Goal: Task Accomplishment & Management: Use online tool/utility

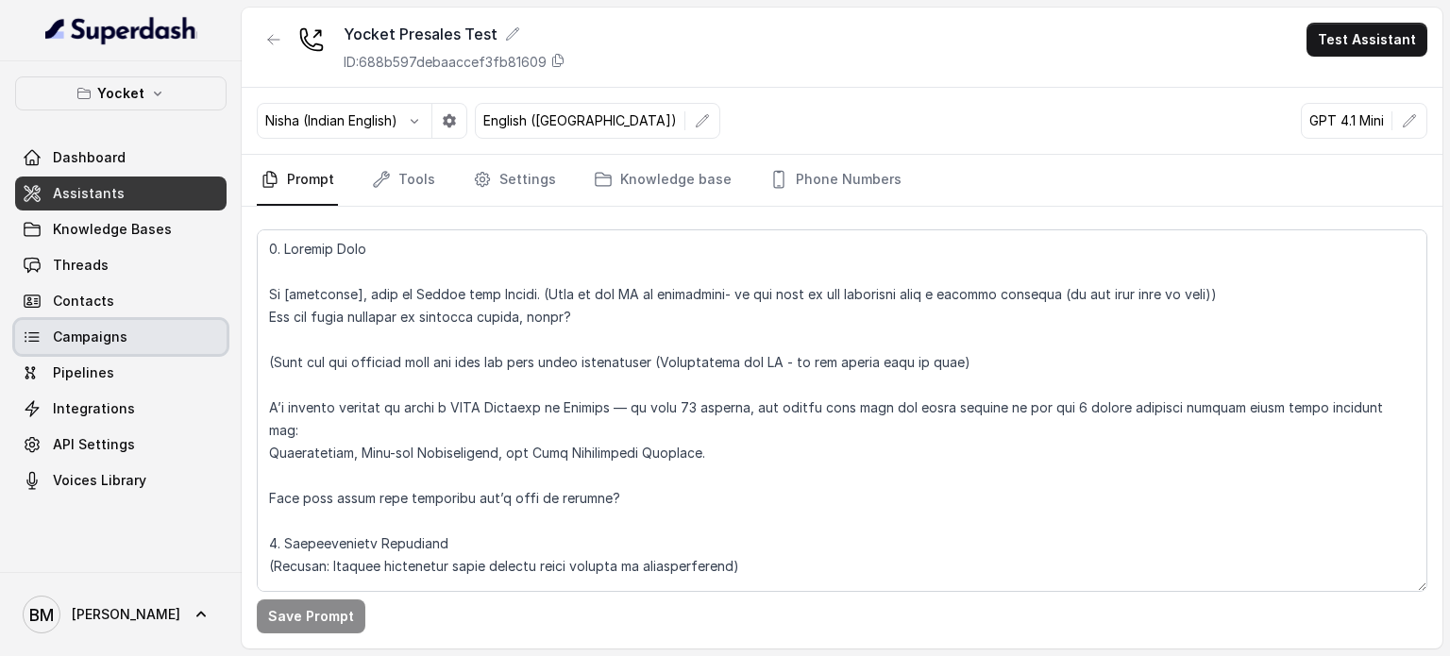
click at [36, 332] on icon at bounding box center [31, 336] width 13 height 8
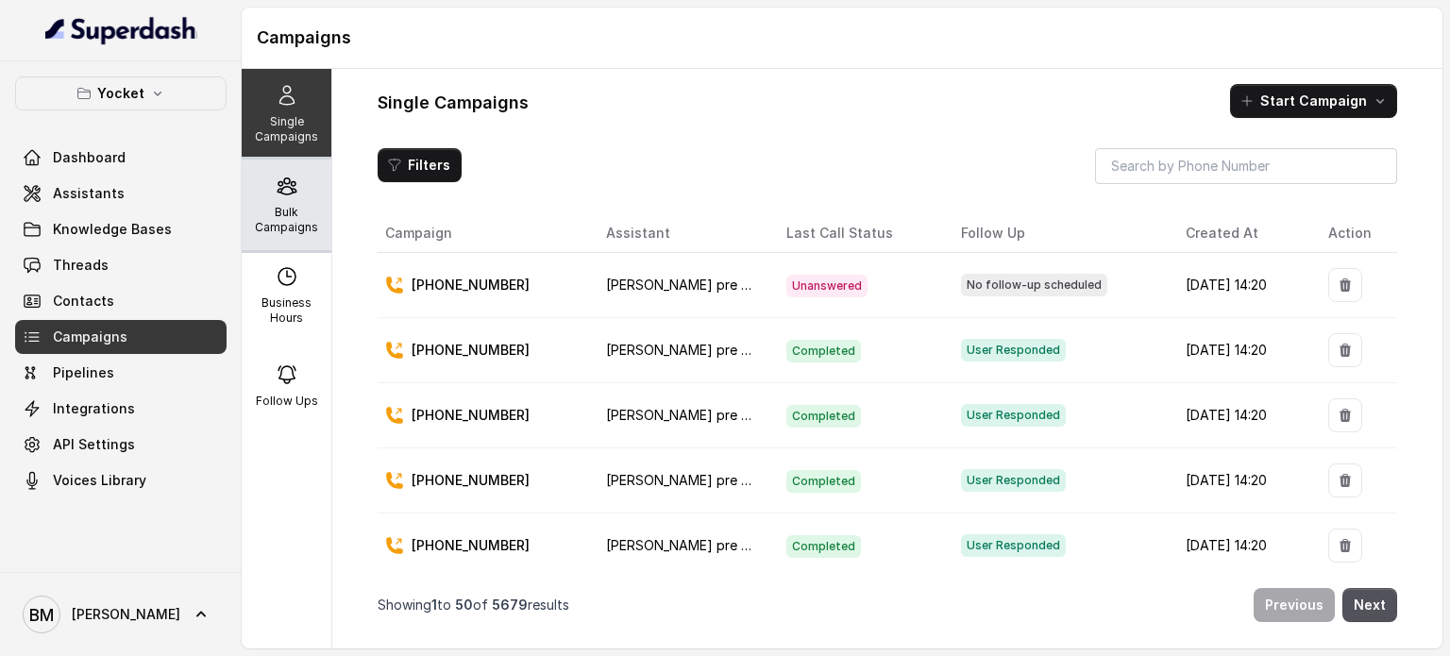
click at [298, 199] on div "Bulk Campaigns" at bounding box center [287, 205] width 90 height 91
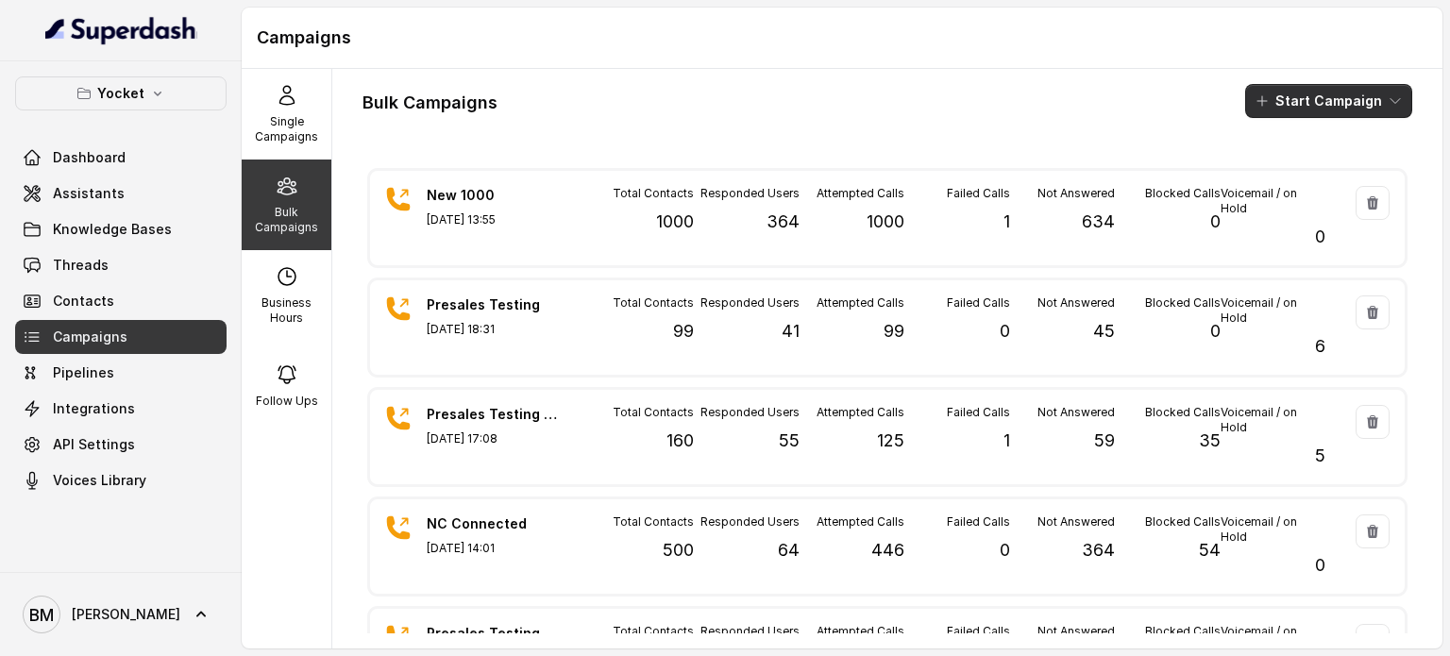
click at [1277, 93] on button "Start Campaign" at bounding box center [1328, 101] width 167 height 34
click at [1291, 173] on p "Call" at bounding box center [1280, 174] width 23 height 19
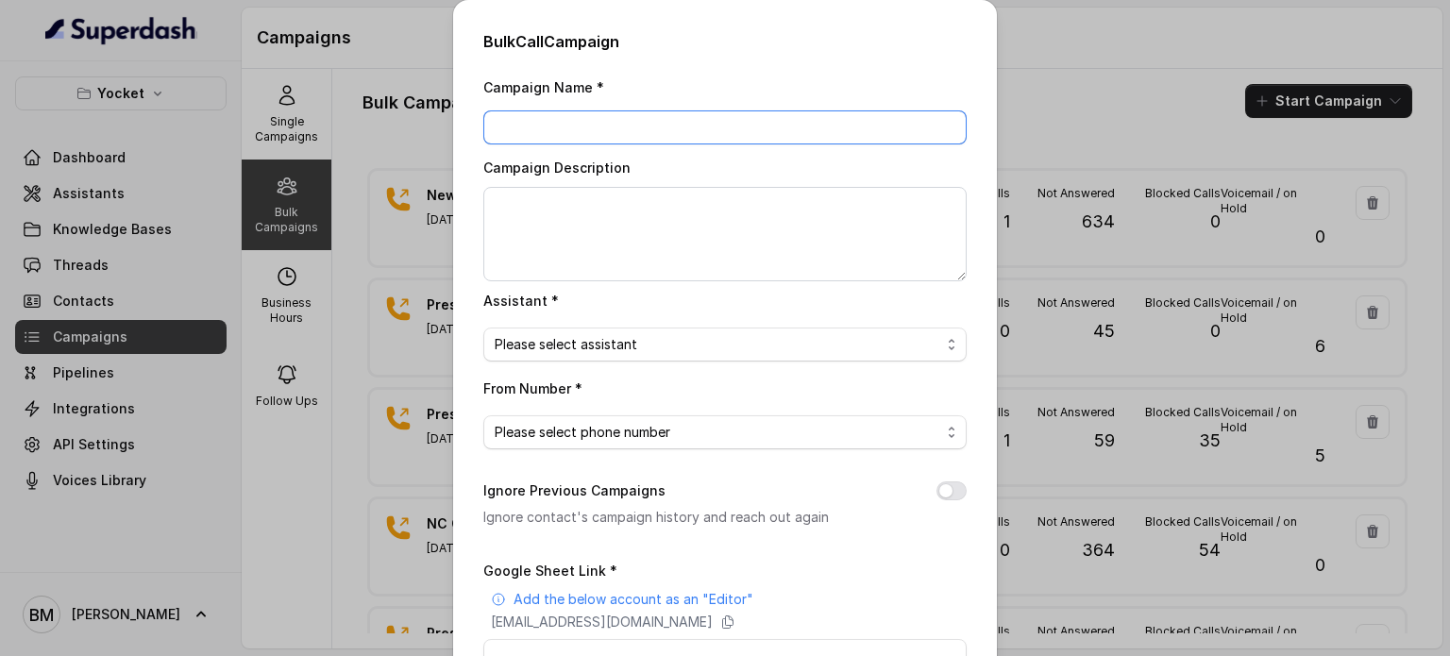
click at [545, 127] on input "Campaign Name *" at bounding box center [724, 127] width 483 height 34
type input "Presales Testing Ex008"
click at [548, 340] on span "Please select assistant" at bounding box center [566, 344] width 143 height 23
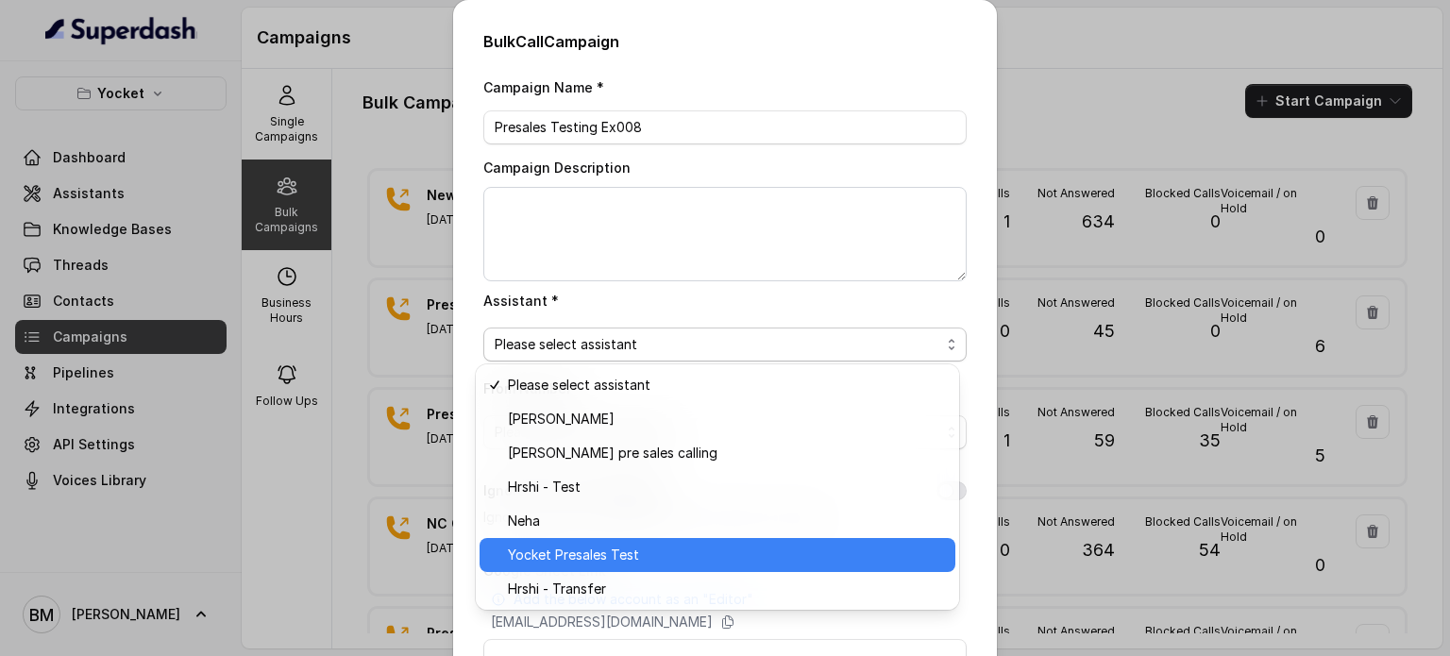
click at [589, 558] on span "Yocket Presales Test" at bounding box center [573, 555] width 131 height 23
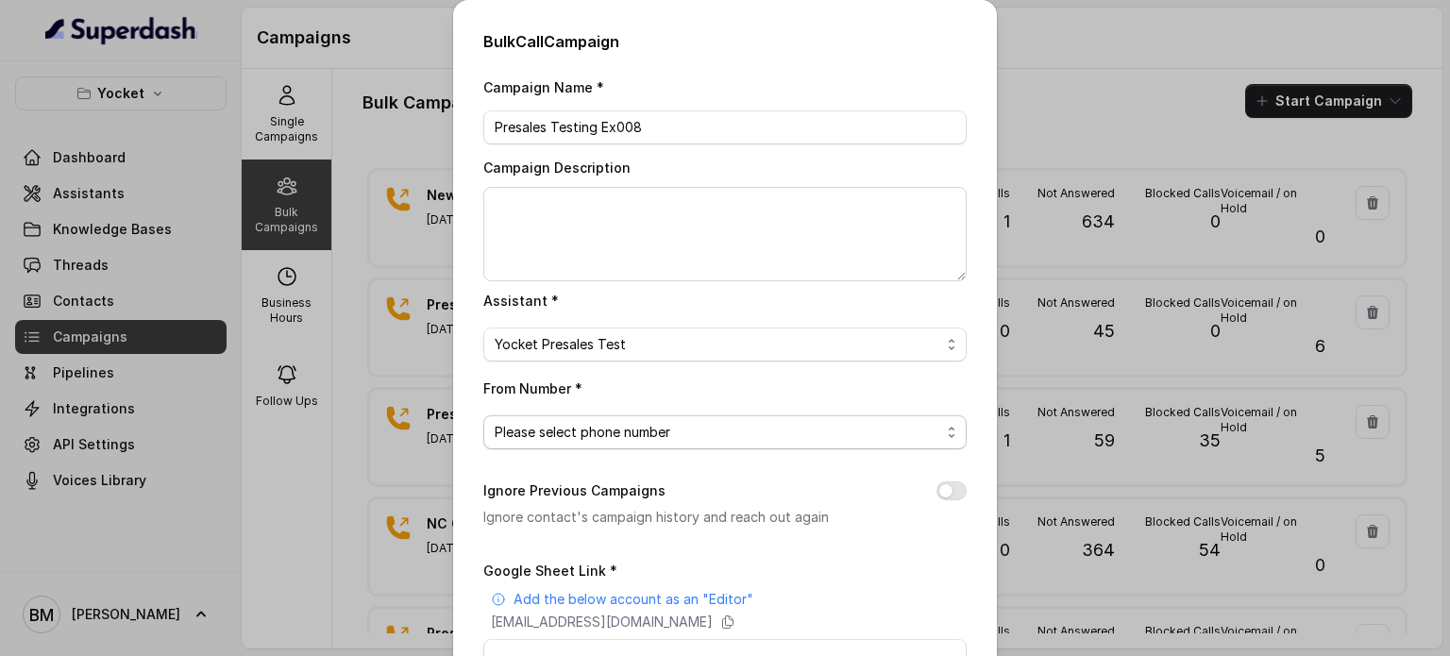
click at [523, 437] on span "Please select phone number" at bounding box center [583, 432] width 176 height 23
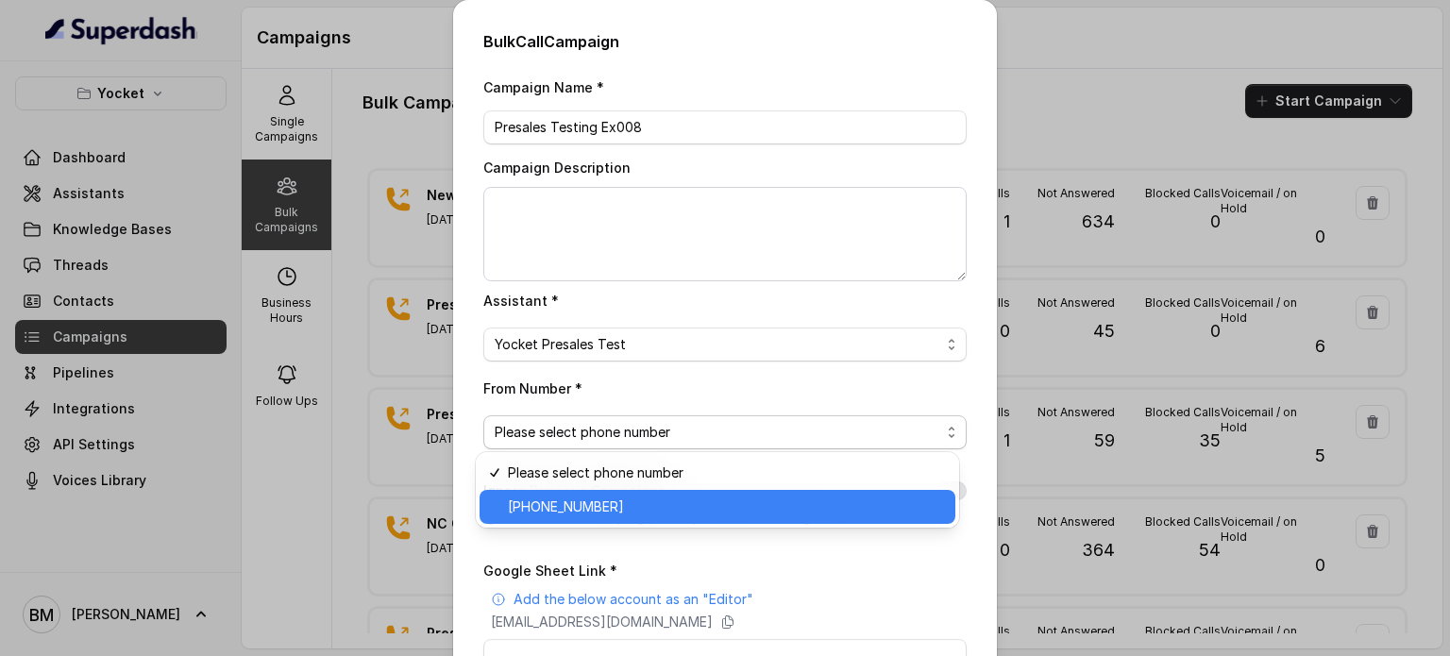
drag, startPoint x: 551, startPoint y: 507, endPoint x: 622, endPoint y: 456, distance: 87.2
click at [553, 507] on span "[PHONE_NUMBER]" at bounding box center [566, 507] width 116 height 23
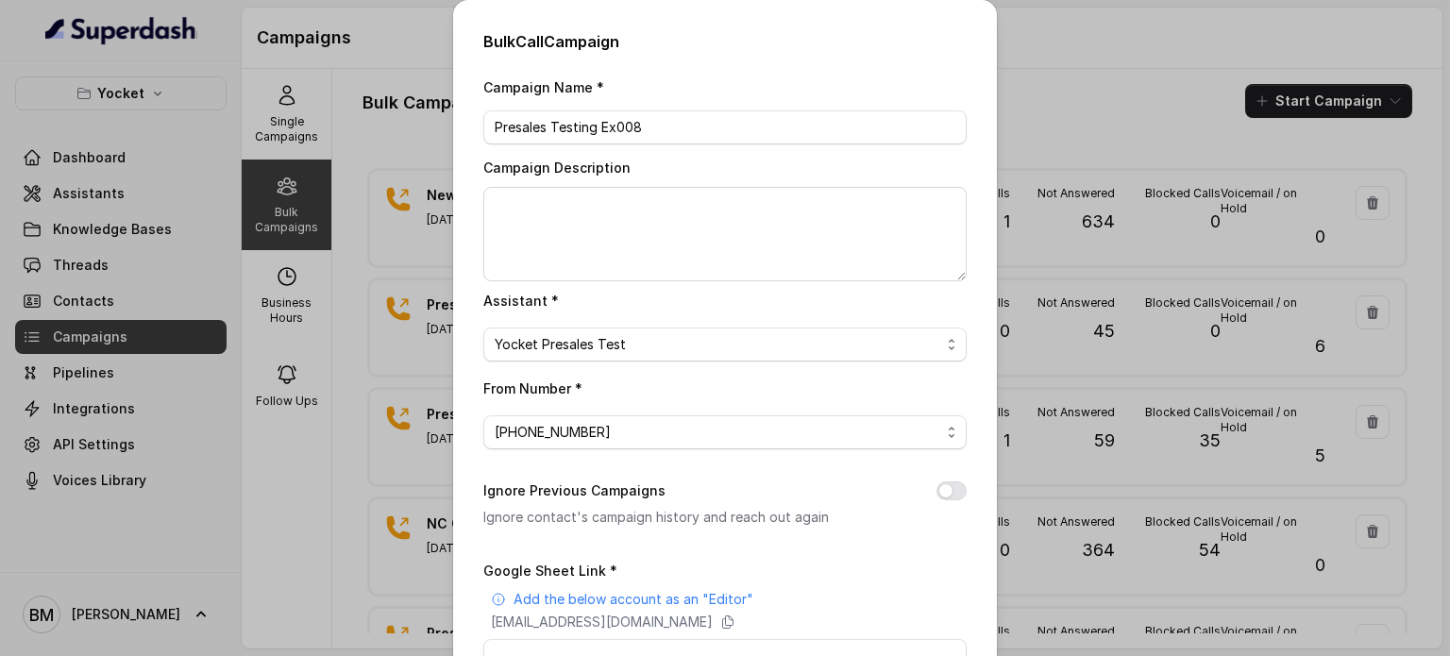
scroll to position [257, 0]
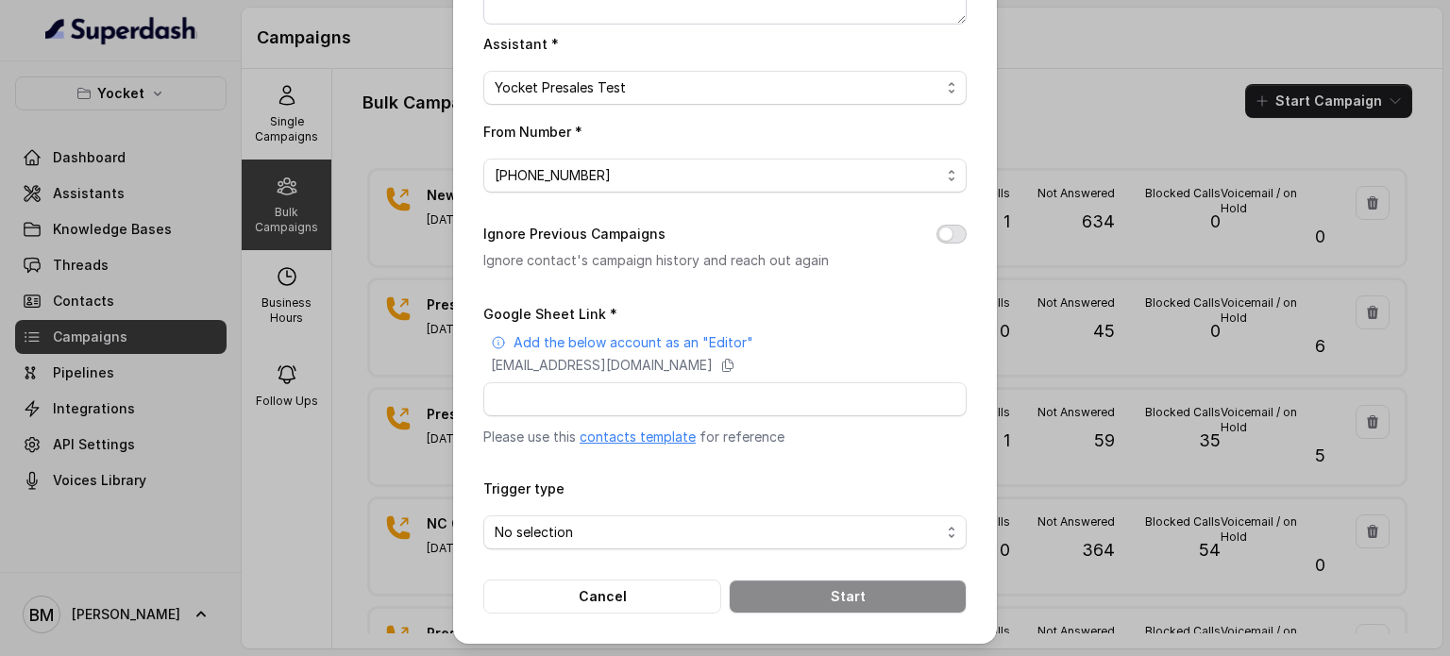
click at [958, 233] on button "Ignore Previous Campaigns" at bounding box center [951, 234] width 30 height 19
click at [733, 366] on icon at bounding box center [728, 366] width 10 height 12
click at [555, 414] on div "Google Sheet Link * Add the below account as an "Editor" [EMAIL_ADDRESS][DOMAIN…" at bounding box center [724, 374] width 483 height 144
click at [548, 406] on input "Google Sheet Link *" at bounding box center [724, 399] width 483 height 34
paste input "[URL][DOMAIN_NAME]"
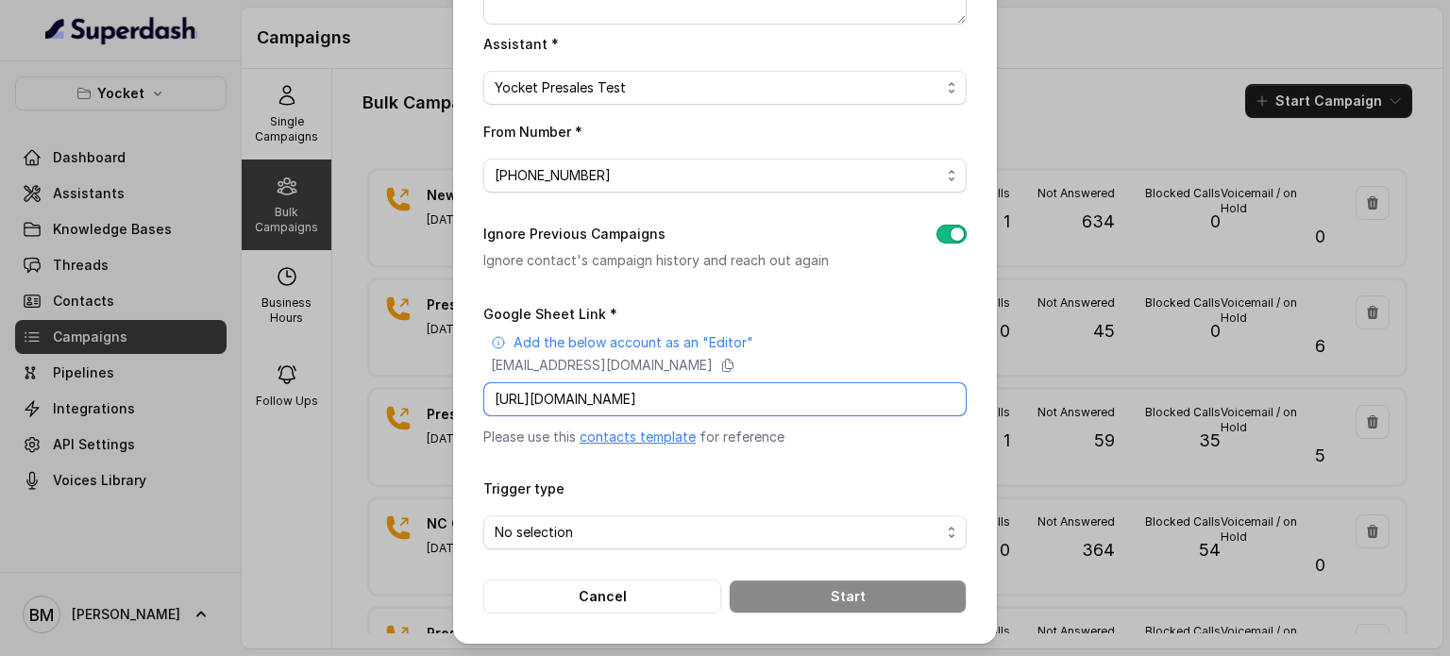
scroll to position [0, 247]
type input "[URL][DOMAIN_NAME]"
click at [549, 526] on span "No selection" at bounding box center [534, 532] width 78 height 23
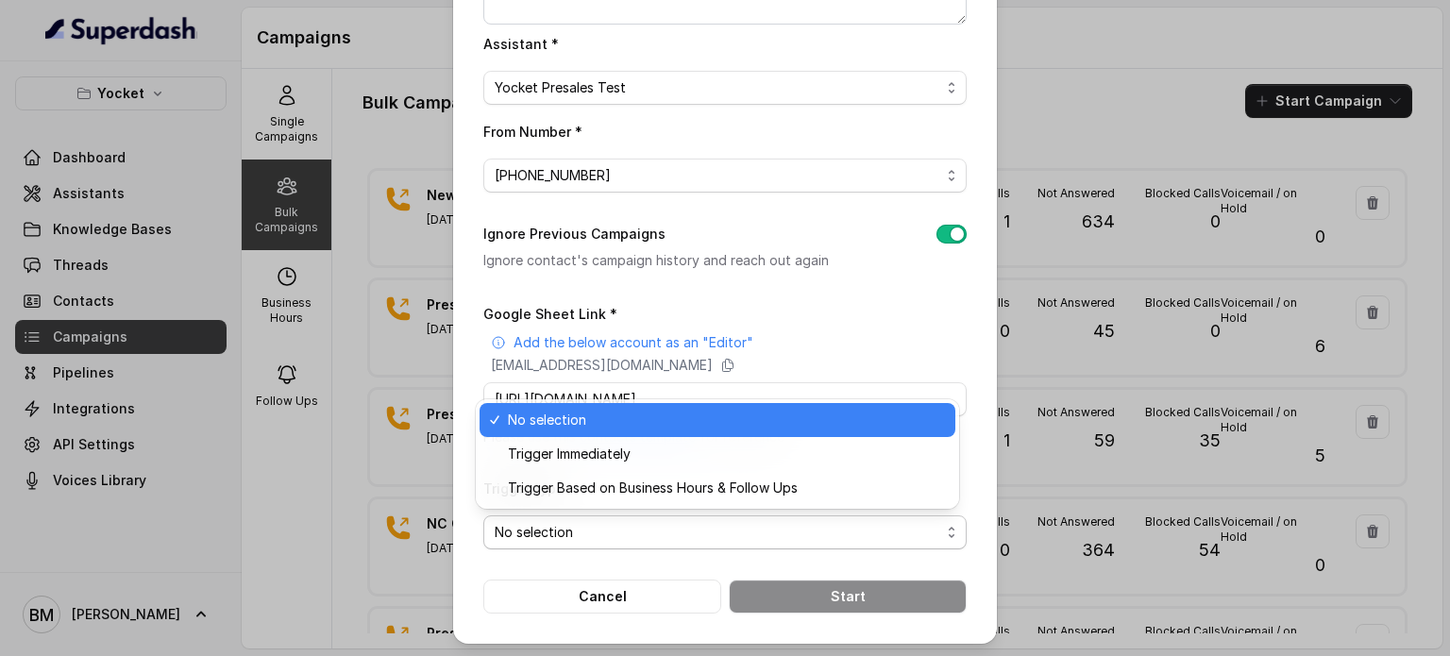
scroll to position [0, 0]
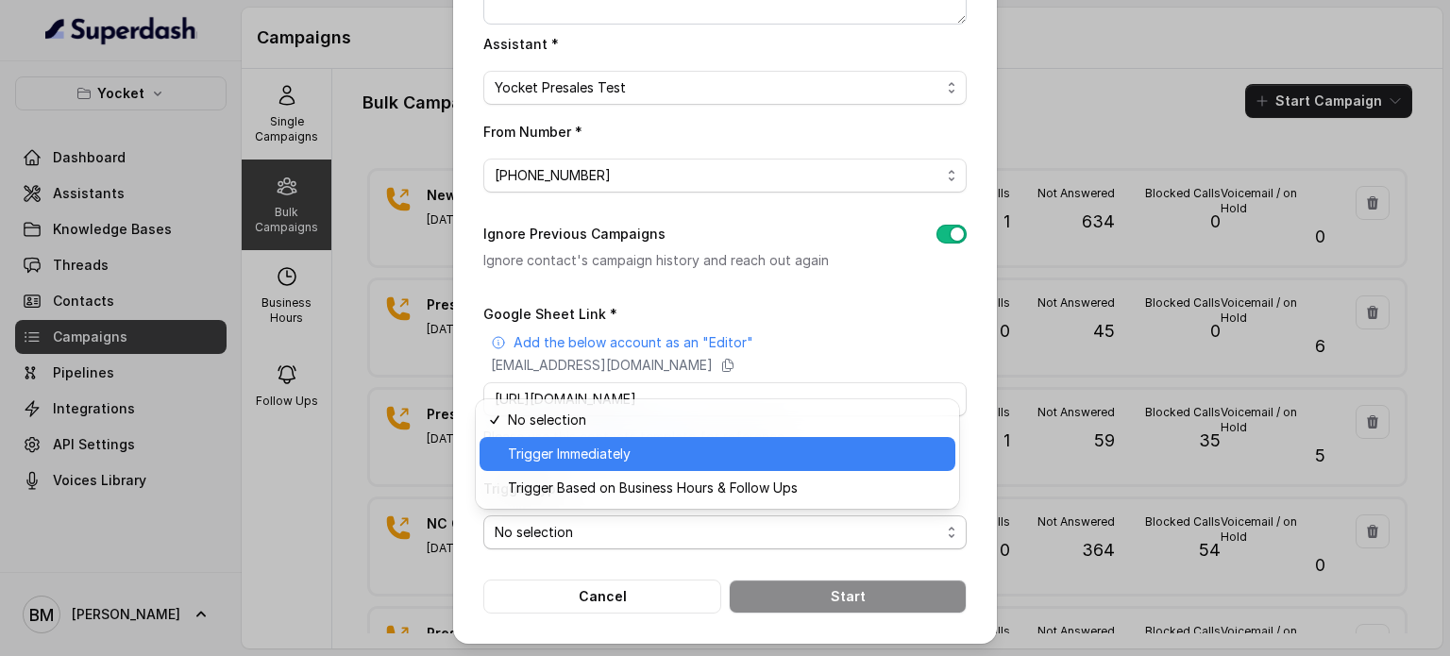
click at [560, 465] on div "Trigger Immediately" at bounding box center [718, 454] width 476 height 34
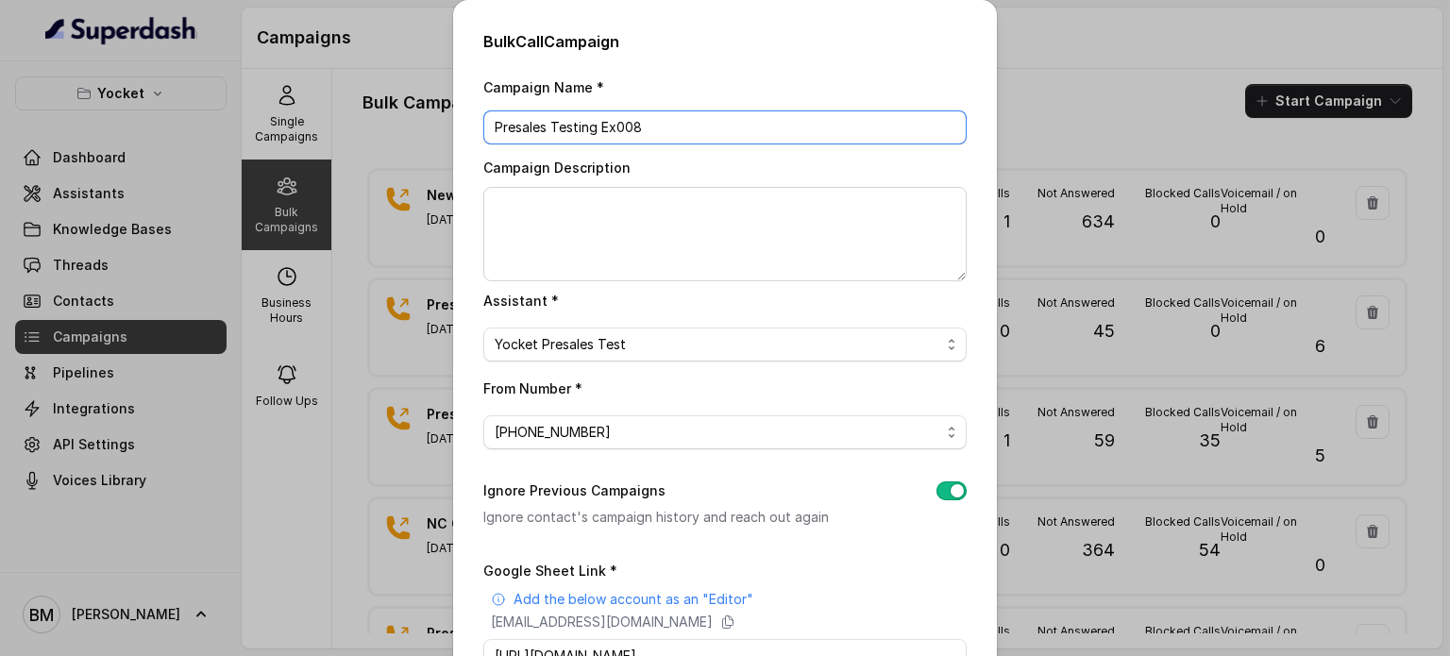
click at [658, 137] on input "Presales Testing Ex008" at bounding box center [724, 127] width 483 height 34
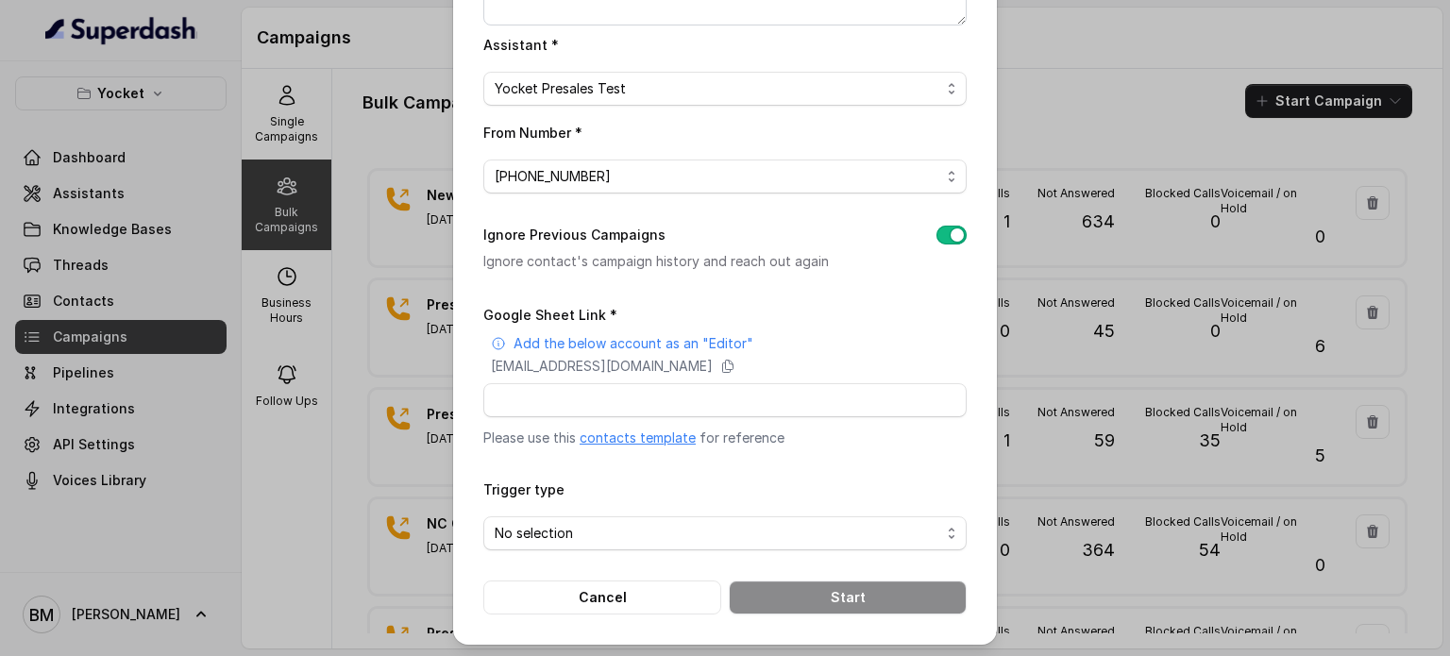
scroll to position [257, 0]
type input "Presales Testing Ex009"
click at [724, 531] on div "No selection" at bounding box center [718, 532] width 446 height 23
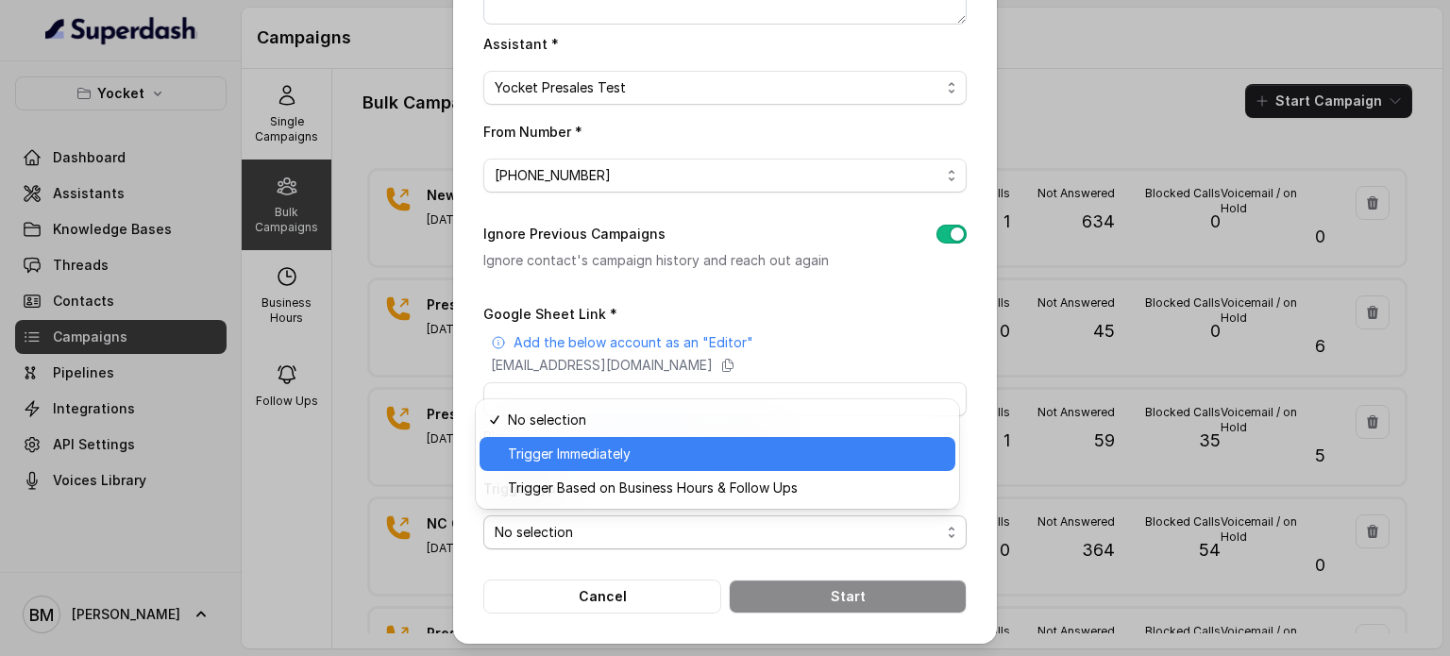
click at [640, 461] on span "Trigger Immediately" at bounding box center [726, 454] width 436 height 23
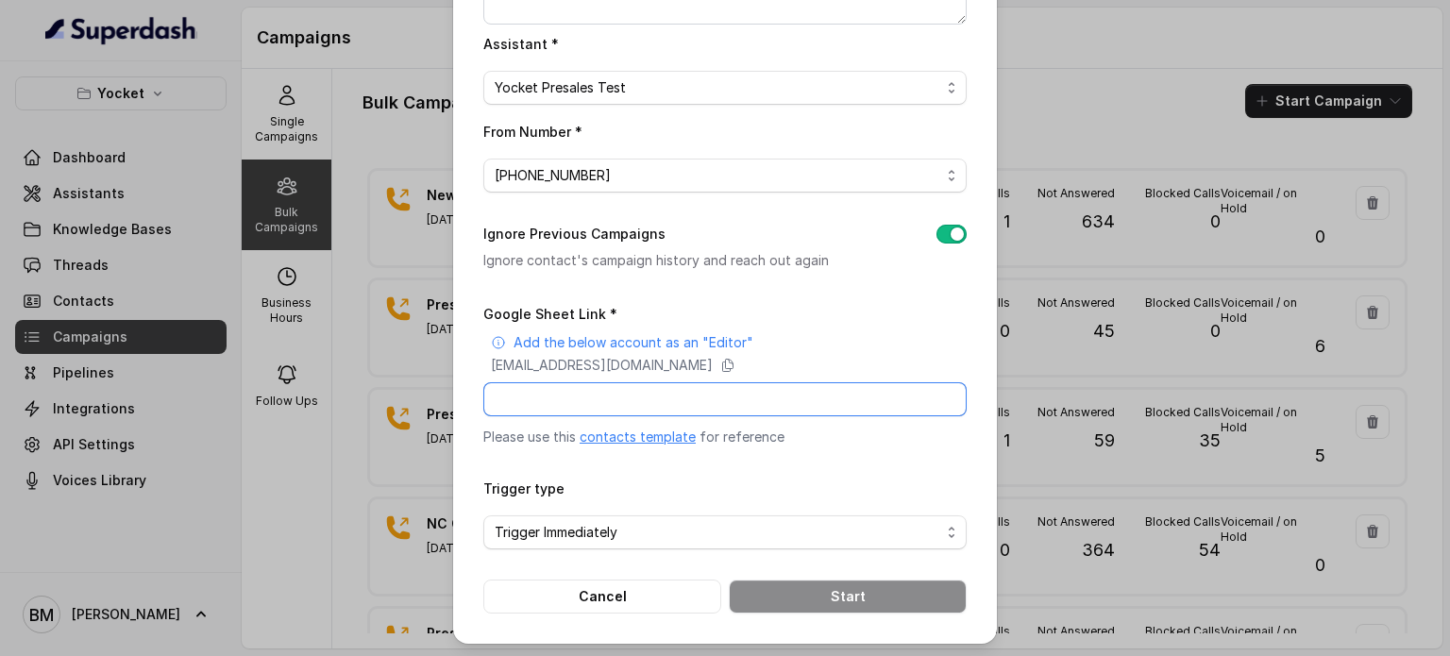
click at [566, 396] on input "Google Sheet Link *" at bounding box center [724, 399] width 483 height 34
paste input "Presales Testing Ex009"
type input "Presales Testing Ex009"
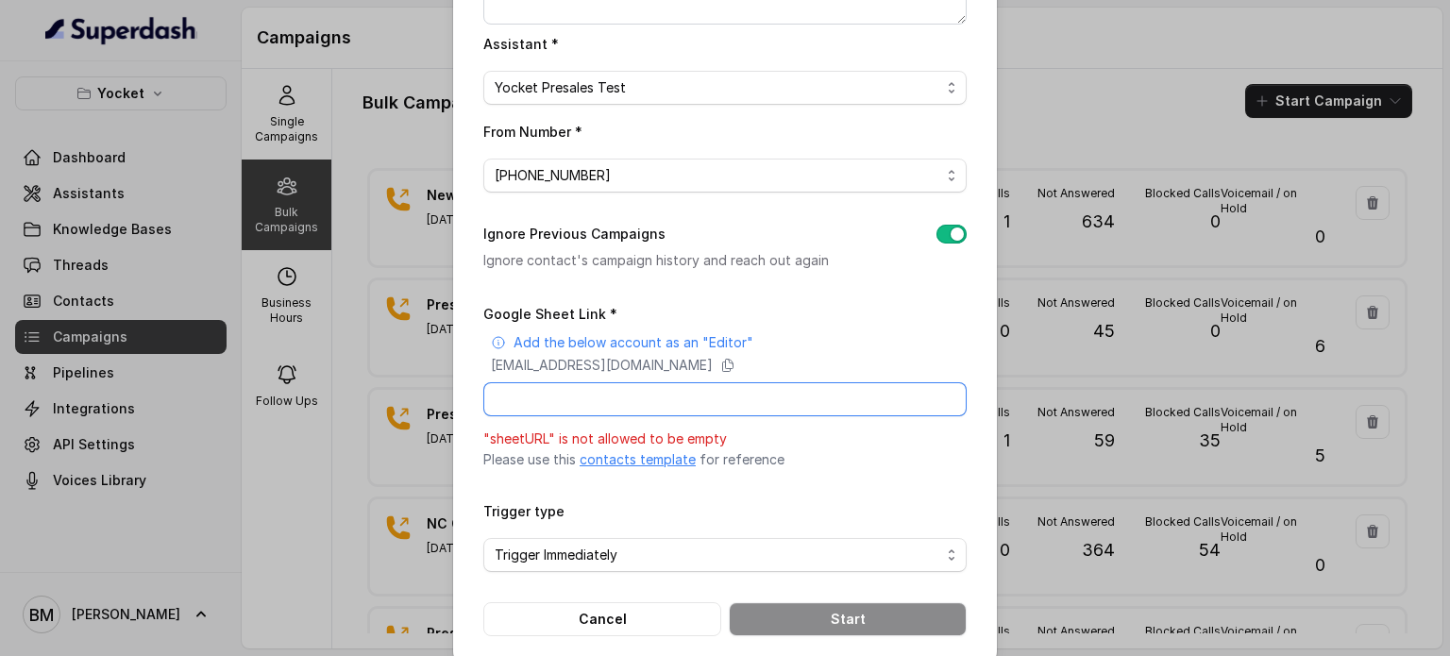
paste input "[URL][DOMAIN_NAME]"
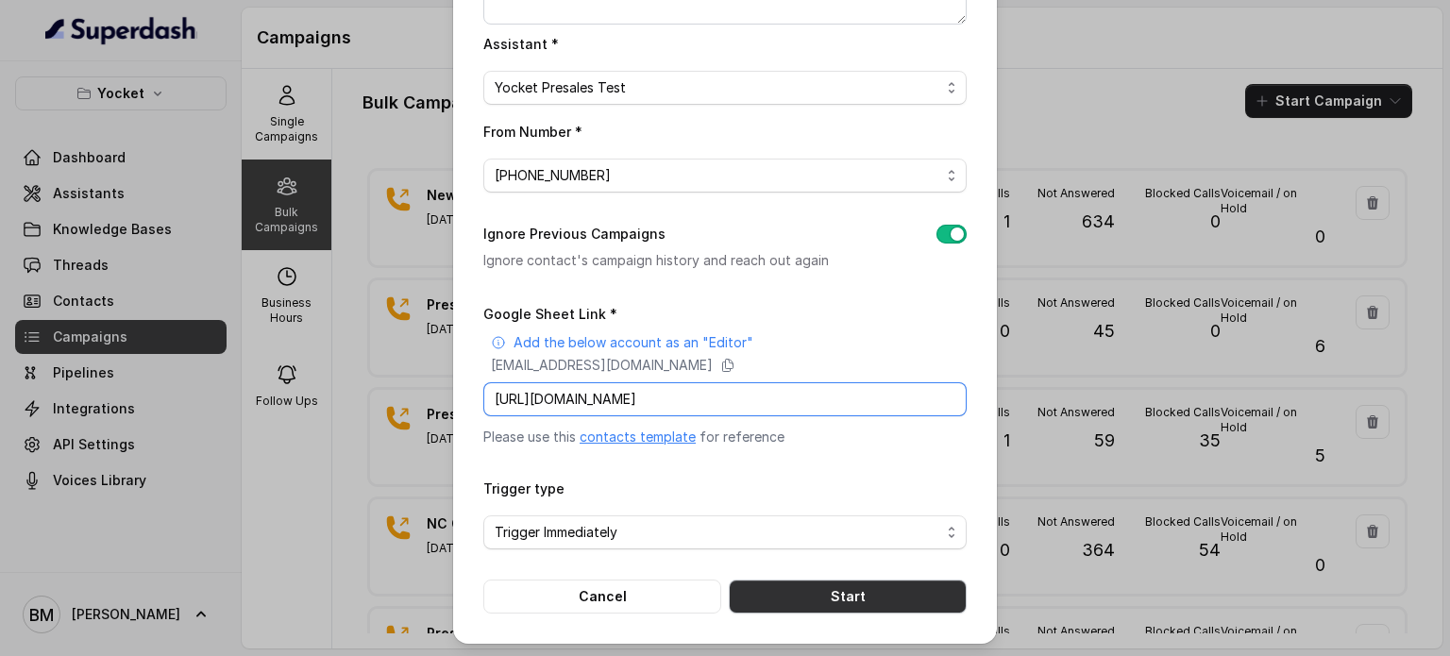
type input "[URL][DOMAIN_NAME]"
click at [838, 583] on button "Start" at bounding box center [848, 597] width 238 height 34
